Goal: Transaction & Acquisition: Purchase product/service

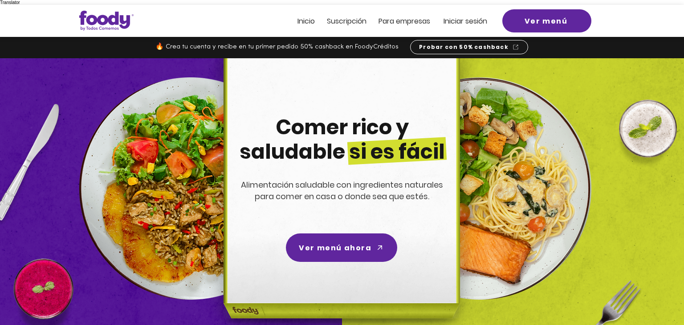
click at [306, 16] on span "Inicio" at bounding box center [305, 21] width 17 height 10
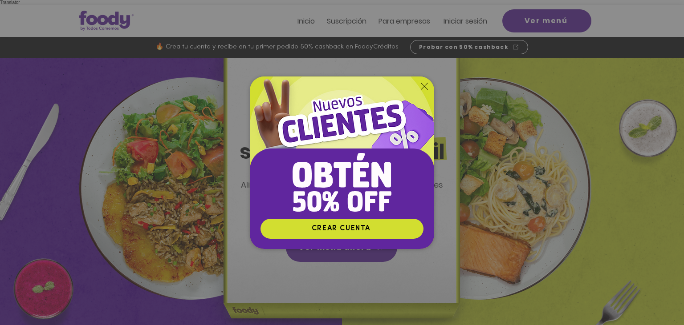
click at [426, 85] on icon "Volver al sitio" at bounding box center [424, 86] width 7 height 7
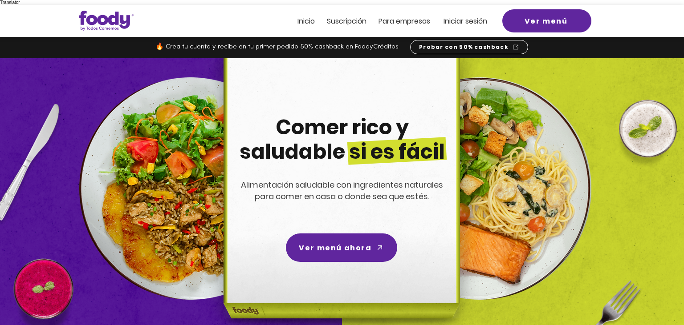
click at [311, 17] on span "Inicio" at bounding box center [305, 21] width 17 height 10
click at [304, 18] on span "Inicio" at bounding box center [305, 21] width 17 height 10
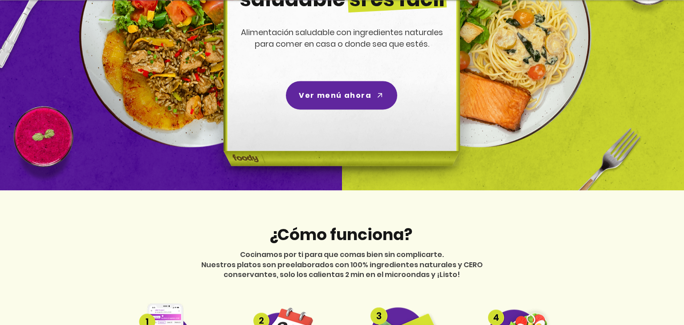
scroll to position [148, 0]
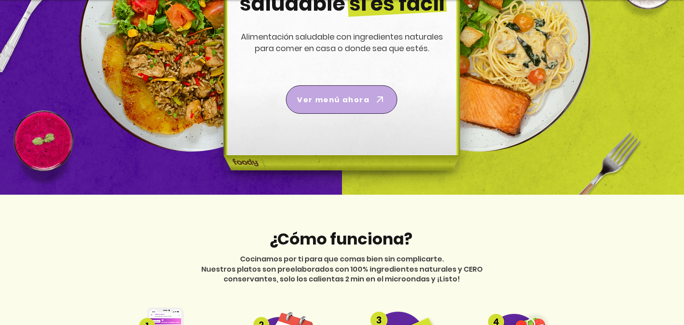
click at [334, 94] on span "Ver menú ahora" at bounding box center [333, 99] width 73 height 11
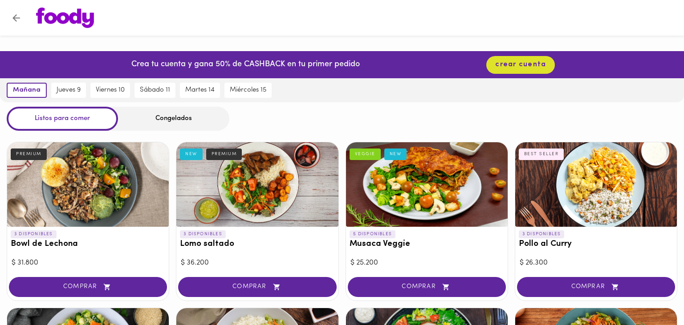
click at [137, 111] on div "Congelados" at bounding box center [173, 119] width 111 height 24
